Goal: Communication & Community: Ask a question

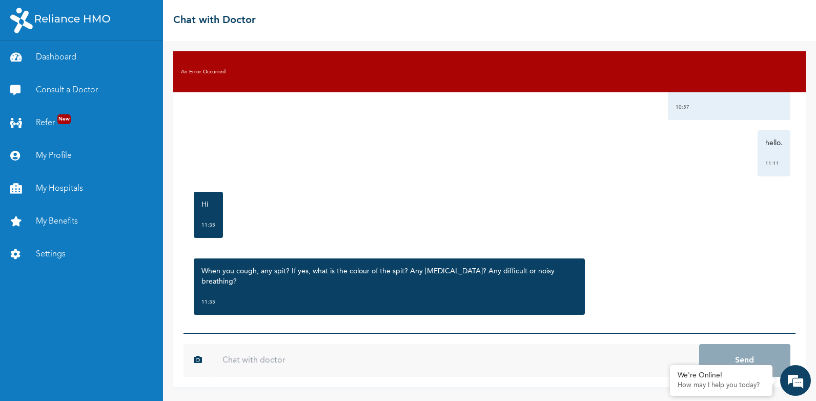
click at [245, 365] on input "text" at bounding box center [455, 360] width 486 height 33
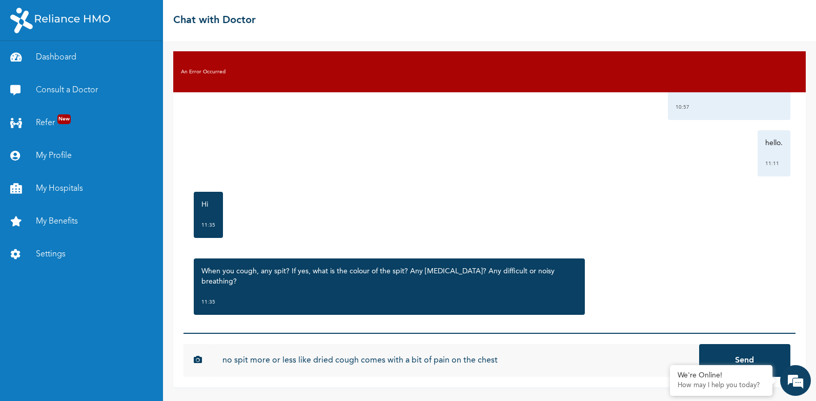
type input "no spit more or less like dried cough comes with a bit of pain on the chest"
click at [699, 344] on button "Send" at bounding box center [744, 360] width 91 height 33
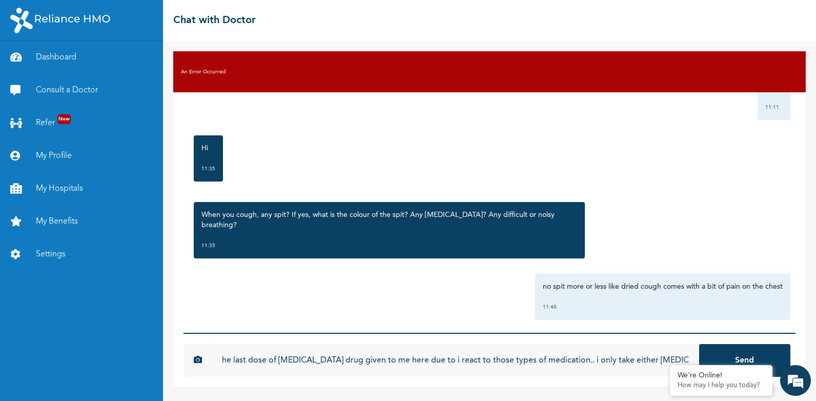
scroll to position [0, 86]
type input "although i didnt take the last dose of [MEDICAL_DATA] drug given to me here due…"
click at [699, 344] on button "Send" at bounding box center [744, 360] width 91 height 33
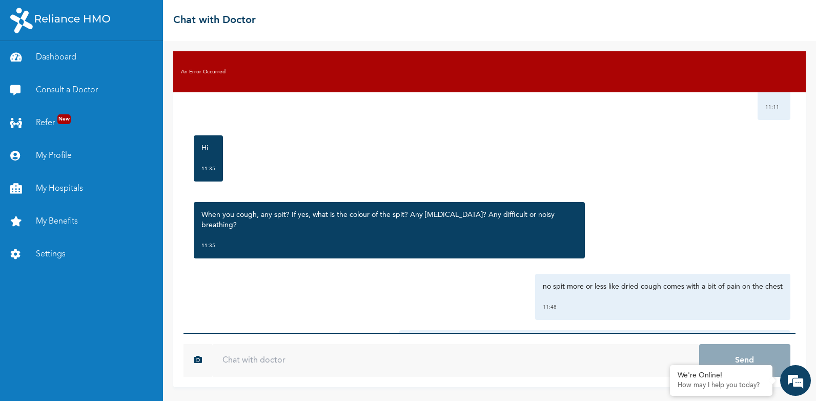
scroll to position [0, 0]
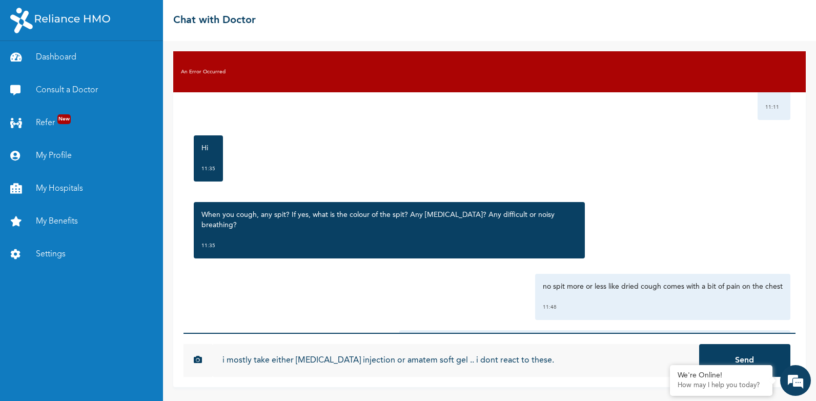
type input "i mostly take either [MEDICAL_DATA] injection or amatem soft gel .. i dont reac…"
click at [699, 344] on button "Send" at bounding box center [744, 360] width 91 height 33
type input "but i took other medications given to me the last time and also i feel a bit an…"
click at [699, 344] on button "Send" at bounding box center [744, 360] width 91 height 33
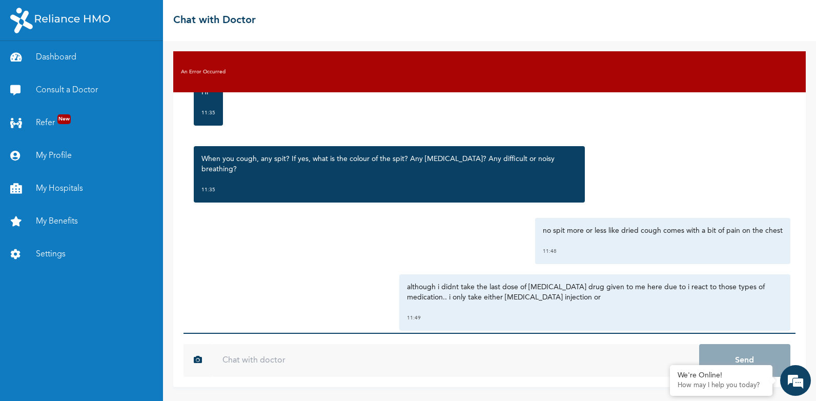
scroll to position [912, 0]
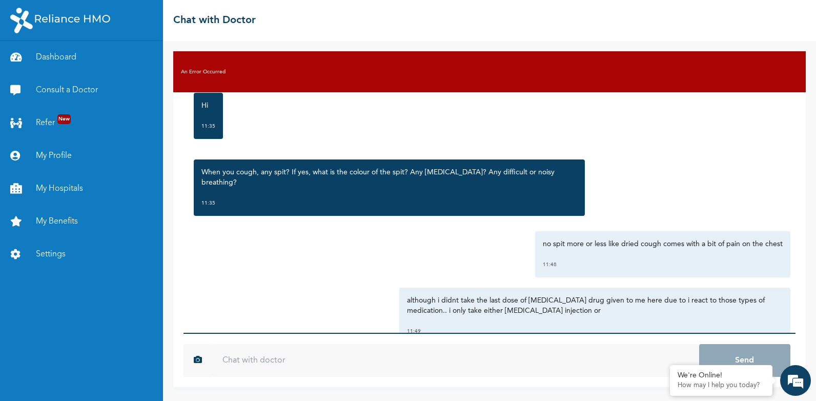
click at [213, 70] on h3 "An Error Occurred" at bounding box center [203, 72] width 45 height 8
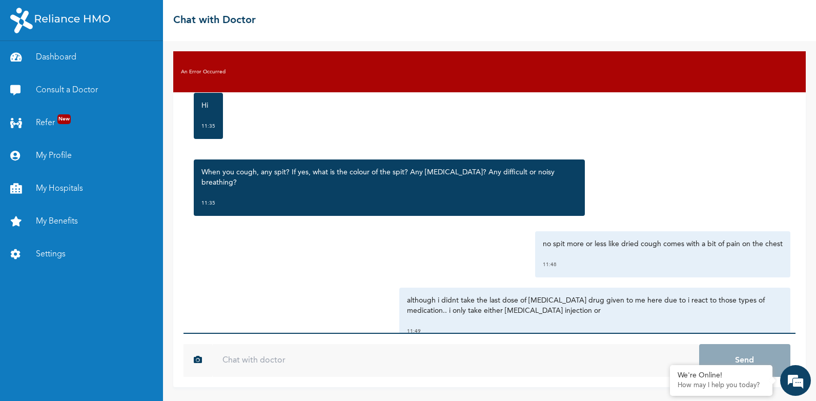
click at [238, 231] on div "no spit more or less like dried cough comes with a bit of pain on the chest 11:…" at bounding box center [490, 254] width 602 height 46
click at [54, 89] on link "Consult a Doctor" at bounding box center [81, 90] width 163 height 33
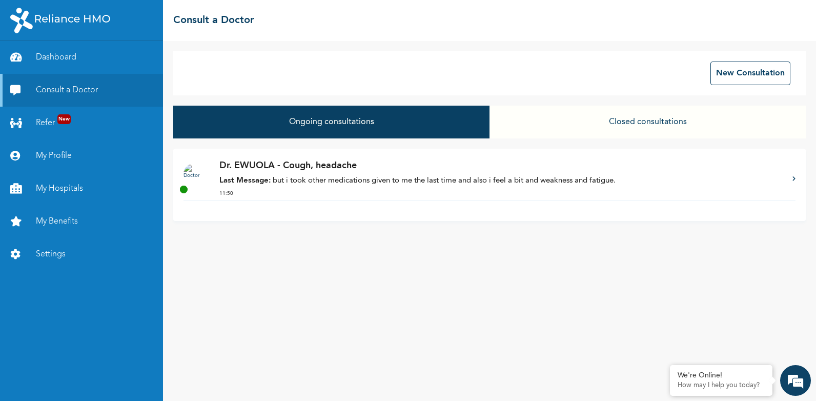
click at [376, 175] on div "Dr. EWUOLA - Cough, headache Last Message: but i took other medications given t…" at bounding box center [500, 179] width 563 height 41
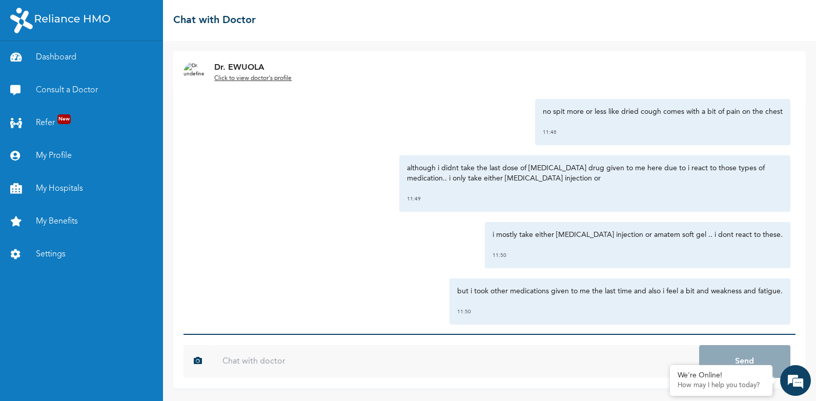
scroll to position [1049, 0]
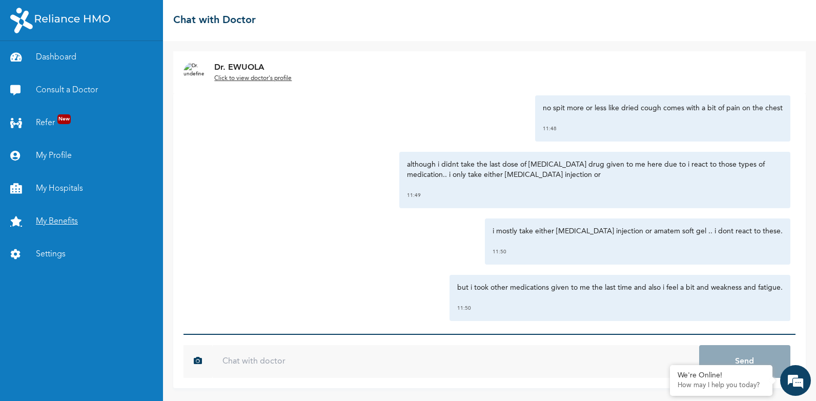
click at [65, 223] on link "My Benefits" at bounding box center [81, 221] width 163 height 33
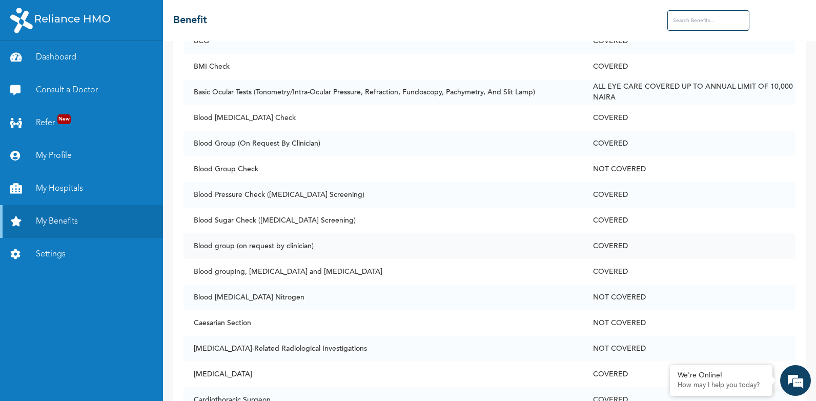
scroll to position [478, 0]
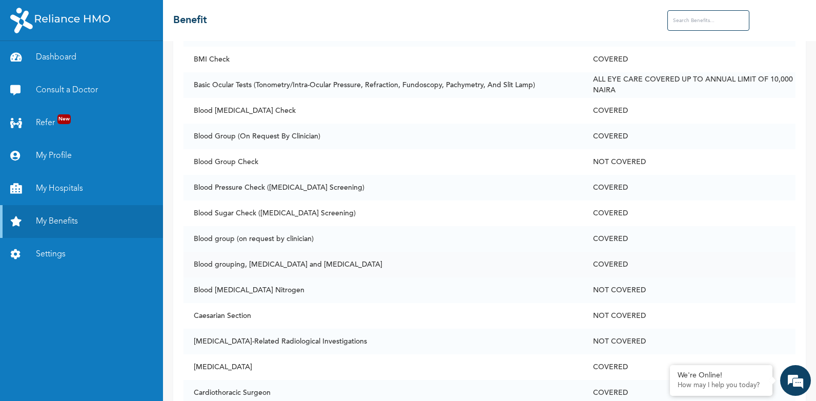
click at [191, 261] on td "Blood grouping, [MEDICAL_DATA] and [MEDICAL_DATA]" at bounding box center [382, 265] width 399 height 26
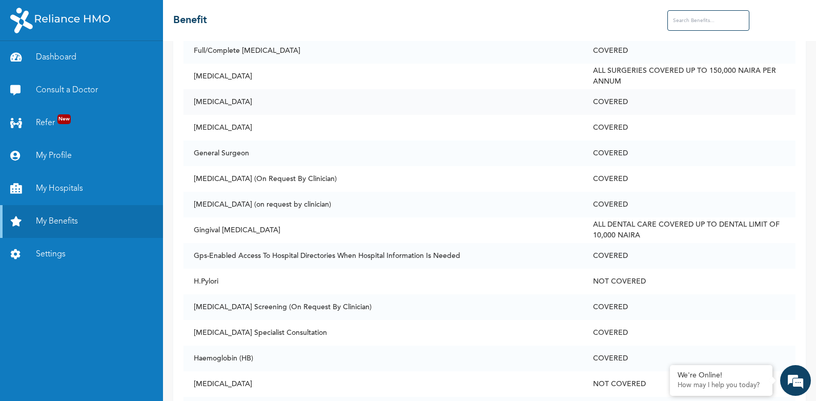
scroll to position [1913, 0]
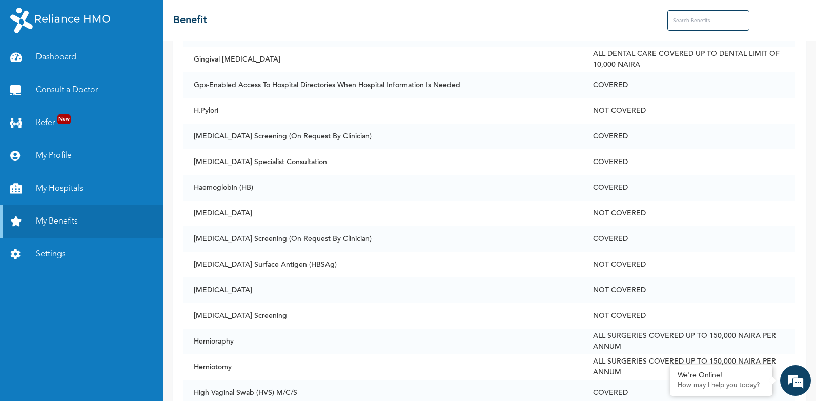
click at [59, 91] on link "Consult a Doctor" at bounding box center [81, 90] width 163 height 33
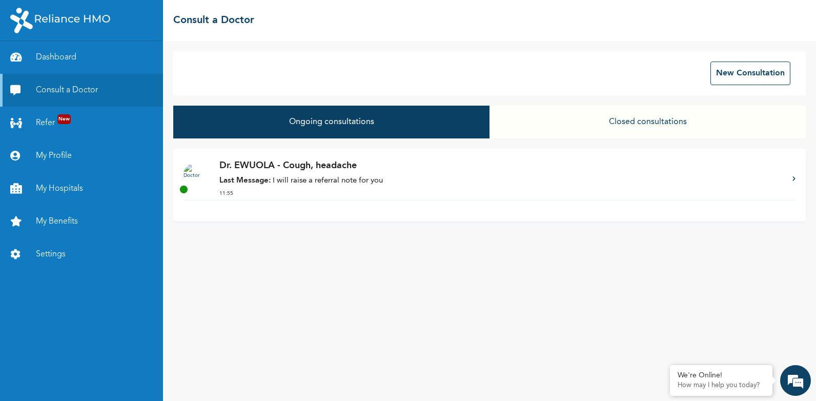
click at [357, 182] on p "Last Message: I will raise a referral note for you" at bounding box center [500, 181] width 563 height 12
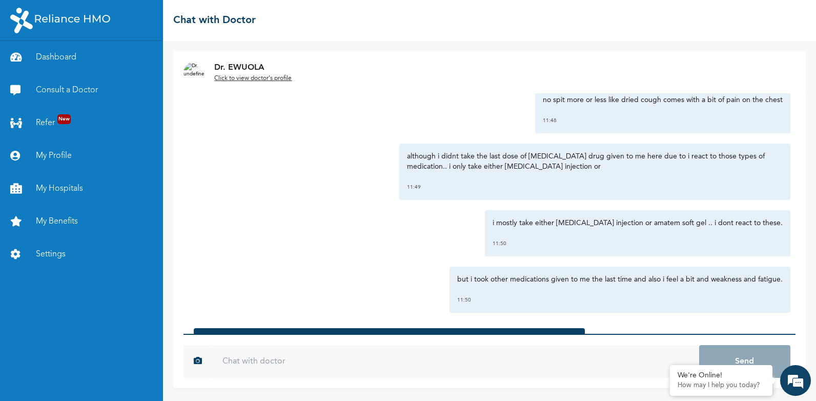
scroll to position [1203, 0]
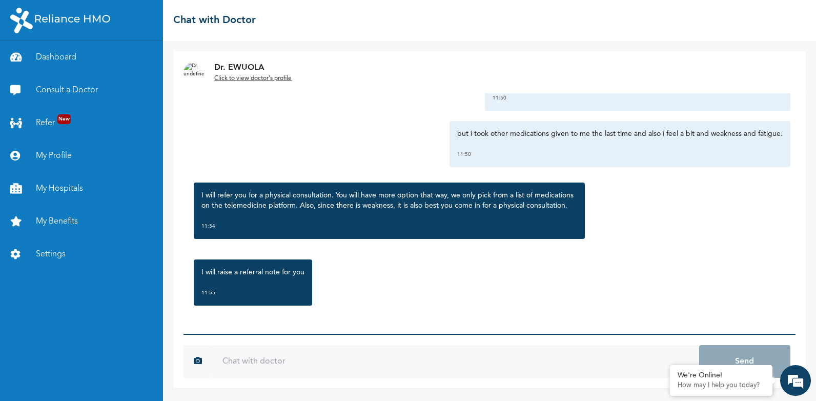
click at [221, 356] on input "text" at bounding box center [455, 361] width 486 height 33
type input "Well noted."
click at [699, 345] on button "Send" at bounding box center [744, 361] width 91 height 33
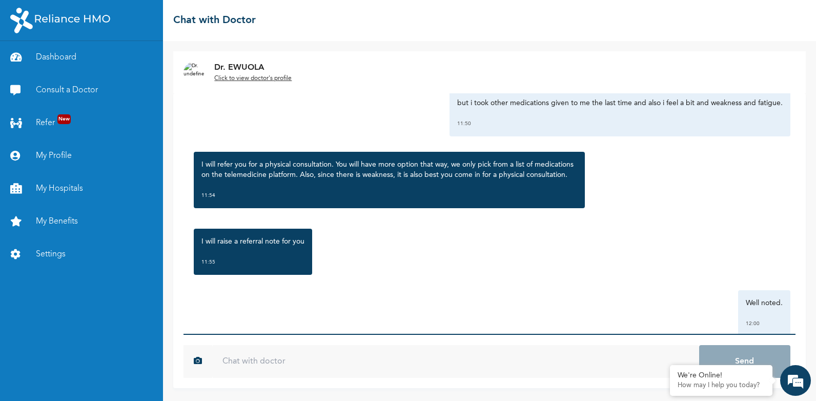
scroll to position [1259, 0]
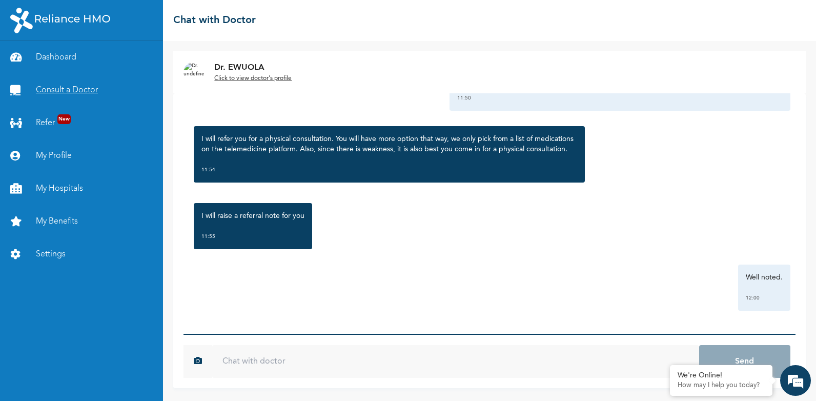
click at [105, 89] on link "Consult a Doctor" at bounding box center [81, 90] width 163 height 33
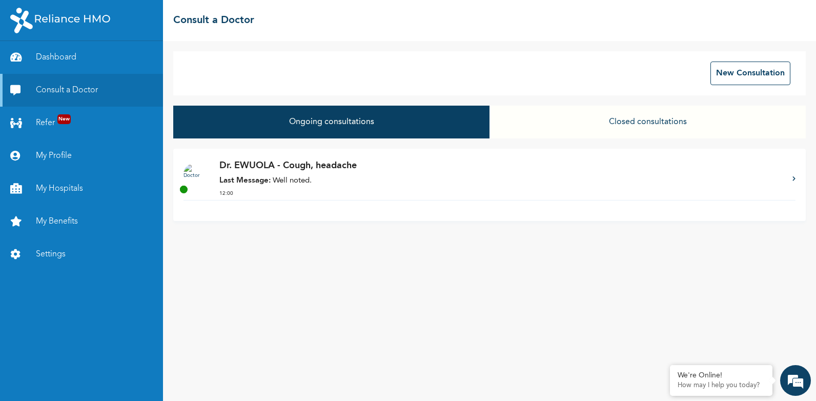
click at [676, 120] on button "Closed consultations" at bounding box center [647, 122] width 316 height 33
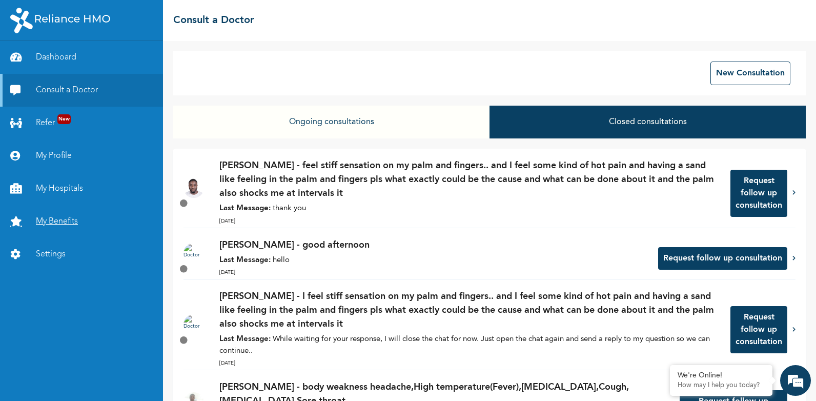
click at [42, 221] on link "My Benefits" at bounding box center [81, 221] width 163 height 33
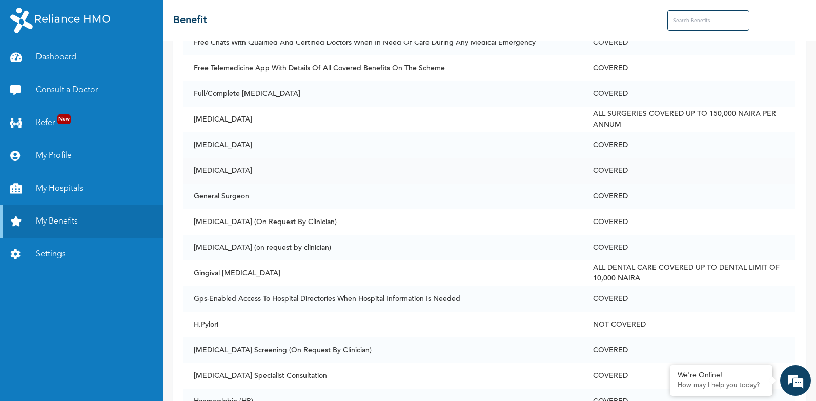
scroll to position [1698, 0]
click at [91, 88] on link "Consult a Doctor" at bounding box center [81, 90] width 163 height 33
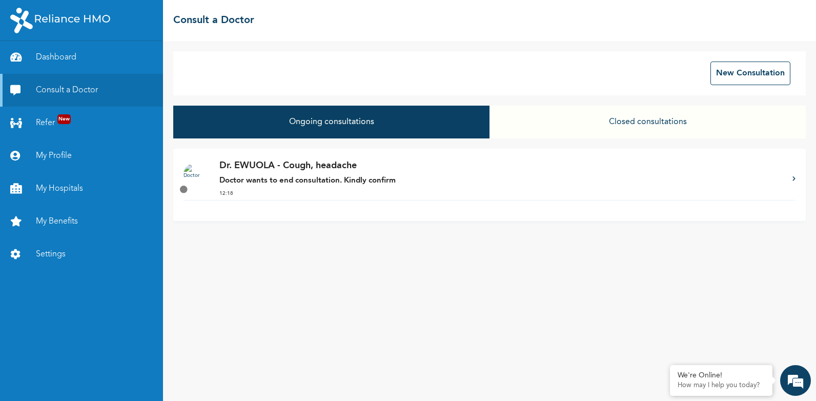
click at [389, 176] on p "Doctor wants to end consultation. Kindly confirm" at bounding box center [500, 181] width 563 height 12
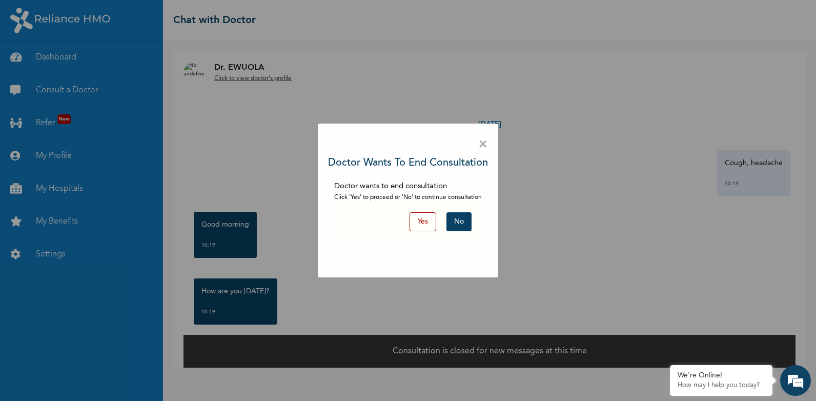
click at [423, 225] on button "Yes" at bounding box center [422, 221] width 27 height 19
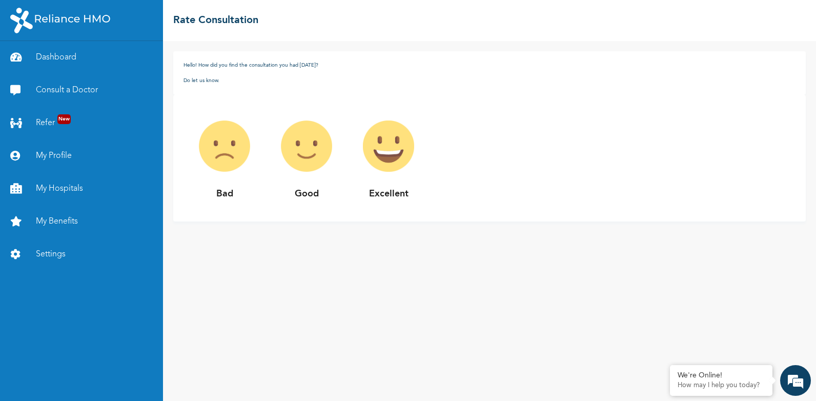
click at [318, 163] on img at bounding box center [306, 146] width 82 height 82
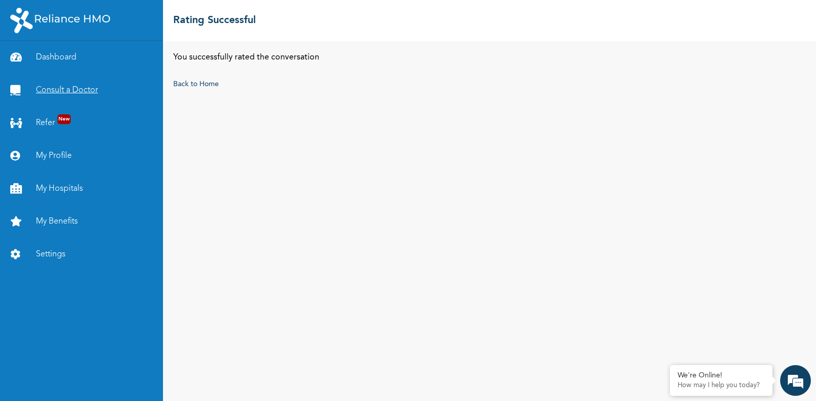
click at [69, 93] on link "Consult a Doctor" at bounding box center [81, 90] width 163 height 33
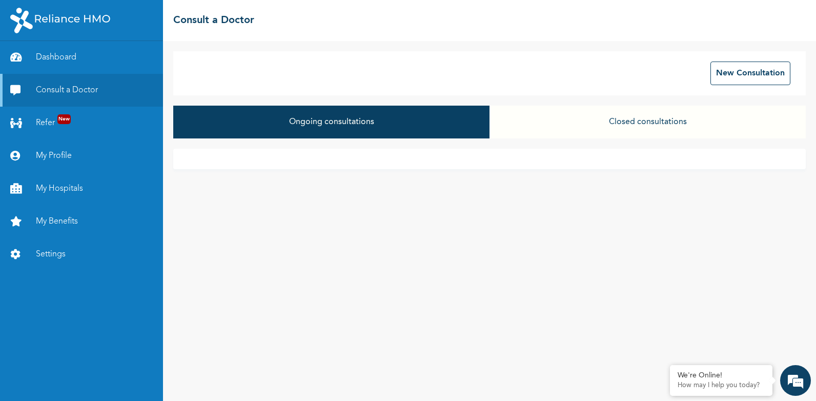
click at [641, 118] on button "Closed consultations" at bounding box center [647, 122] width 316 height 33
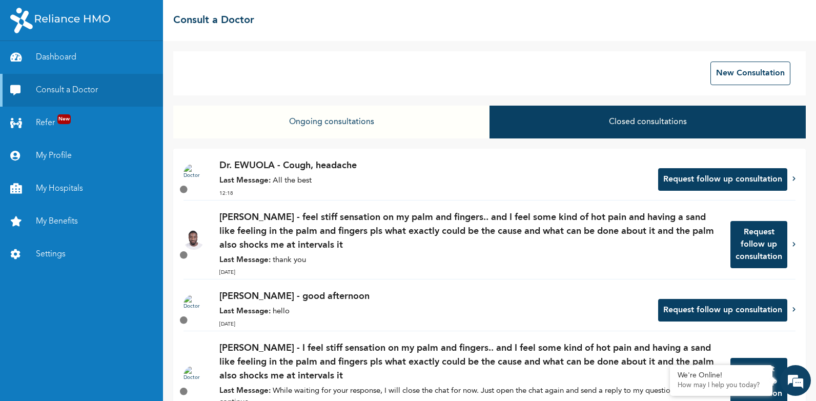
click at [355, 123] on button "Ongoing consultations" at bounding box center [331, 122] width 316 height 33
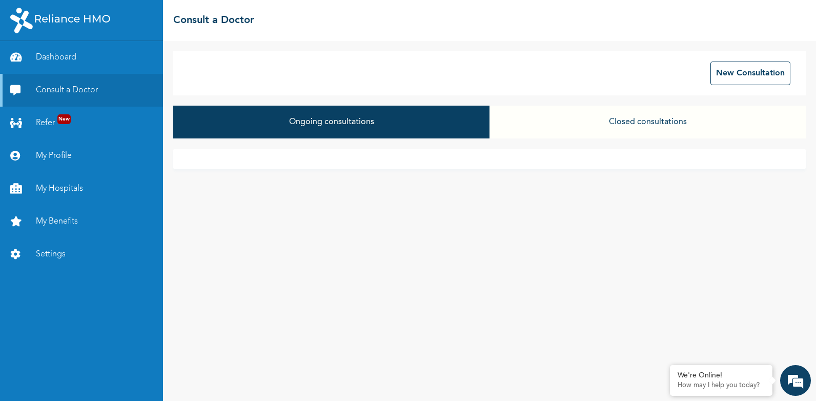
click at [561, 125] on button "Closed consultations" at bounding box center [647, 122] width 316 height 33
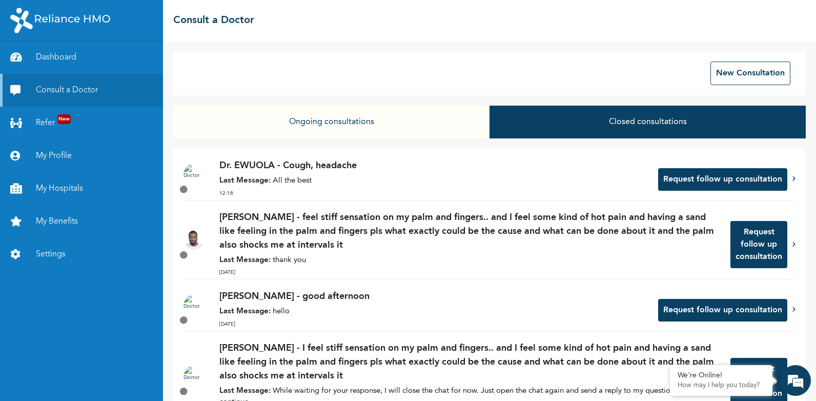
click at [421, 173] on div "Dr. EWUOLA - Cough, headache Last Message: All the best 12:18" at bounding box center [433, 179] width 428 height 41
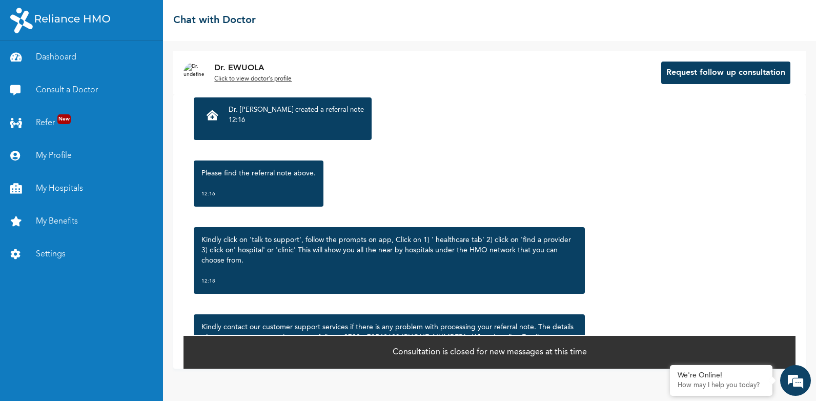
scroll to position [1425, 0]
